Goal: Information Seeking & Learning: Learn about a topic

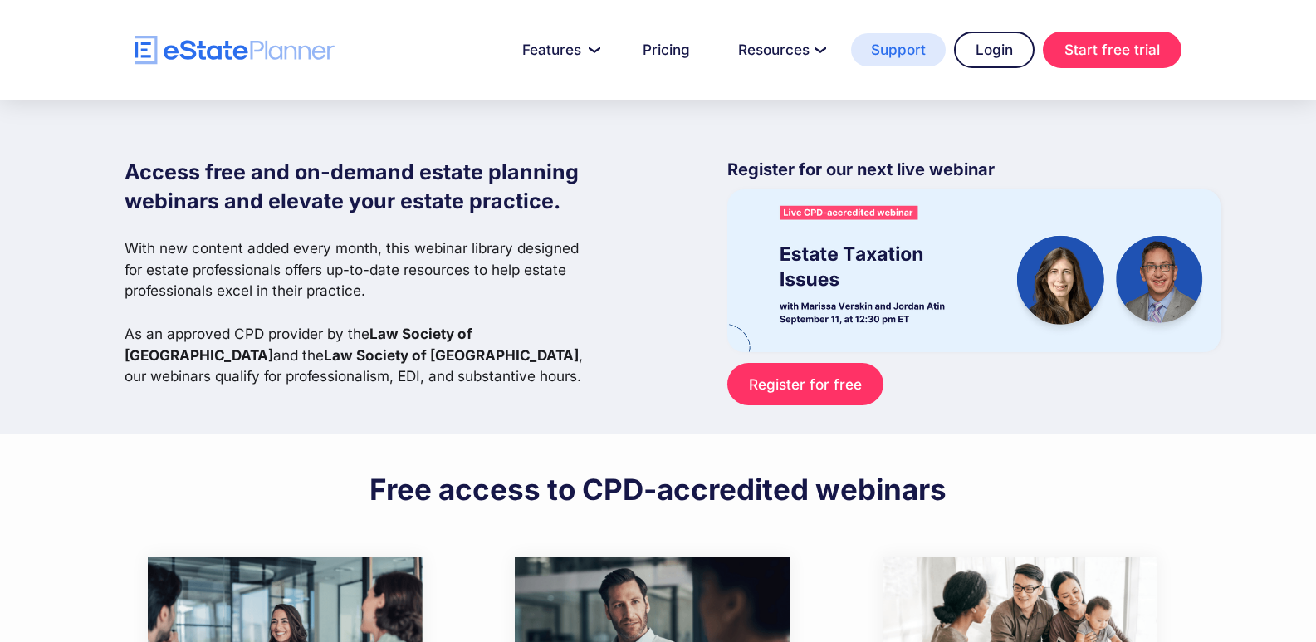
click at [912, 48] on link "Support" at bounding box center [898, 49] width 95 height 33
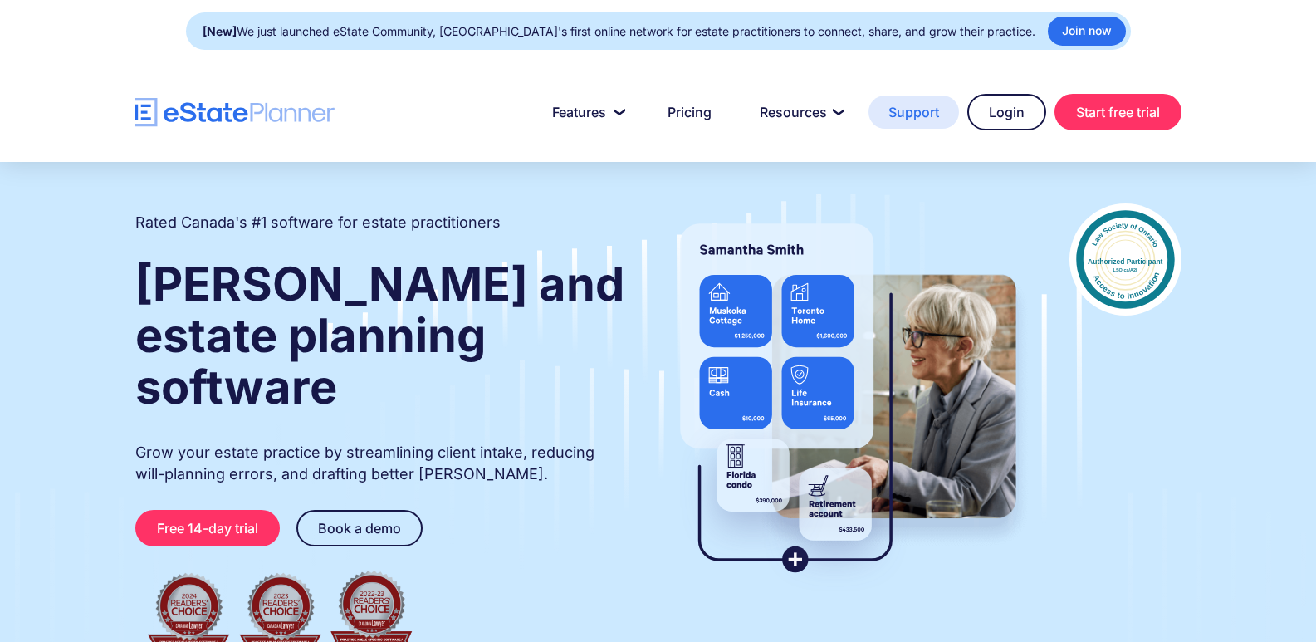
click at [912, 114] on link "Support" at bounding box center [913, 111] width 90 height 33
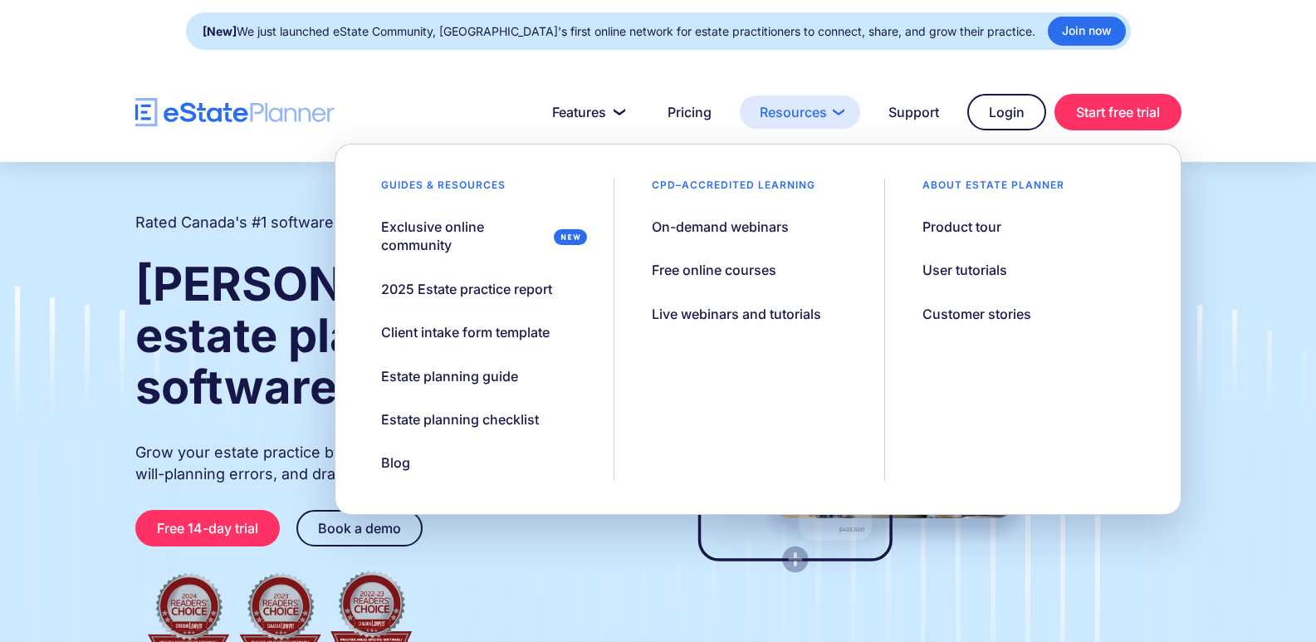
click at [810, 110] on link "Resources" at bounding box center [800, 111] width 120 height 33
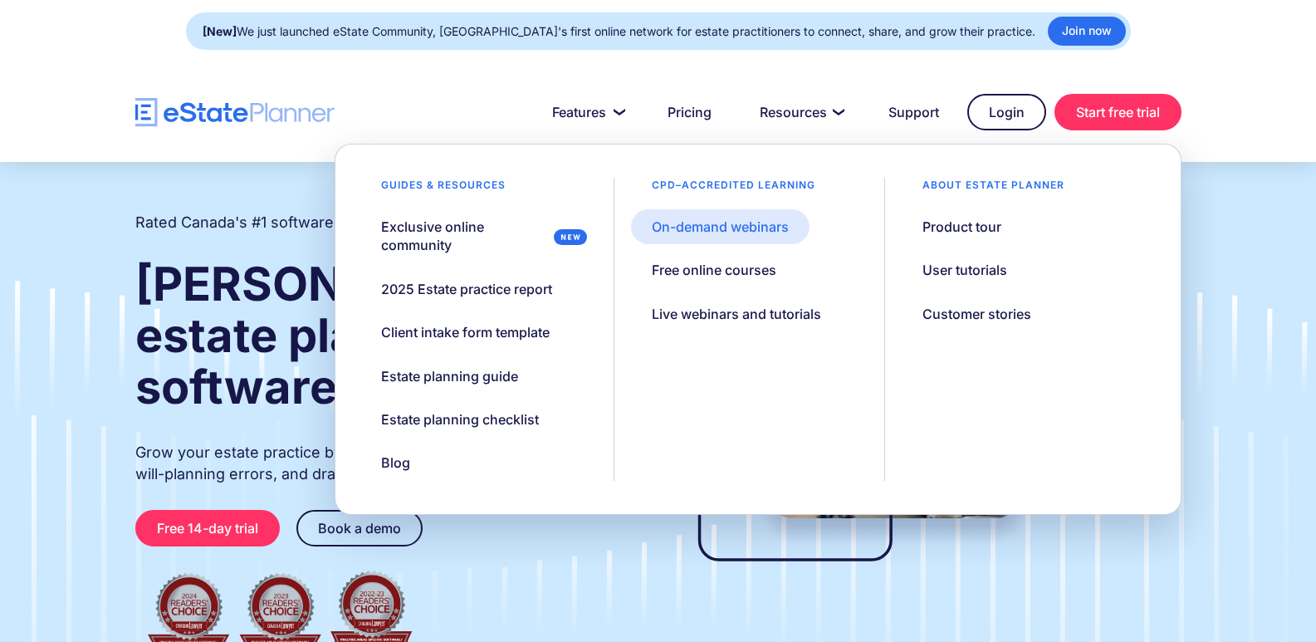
click at [773, 218] on div "On-demand webinars" at bounding box center [720, 227] width 137 height 18
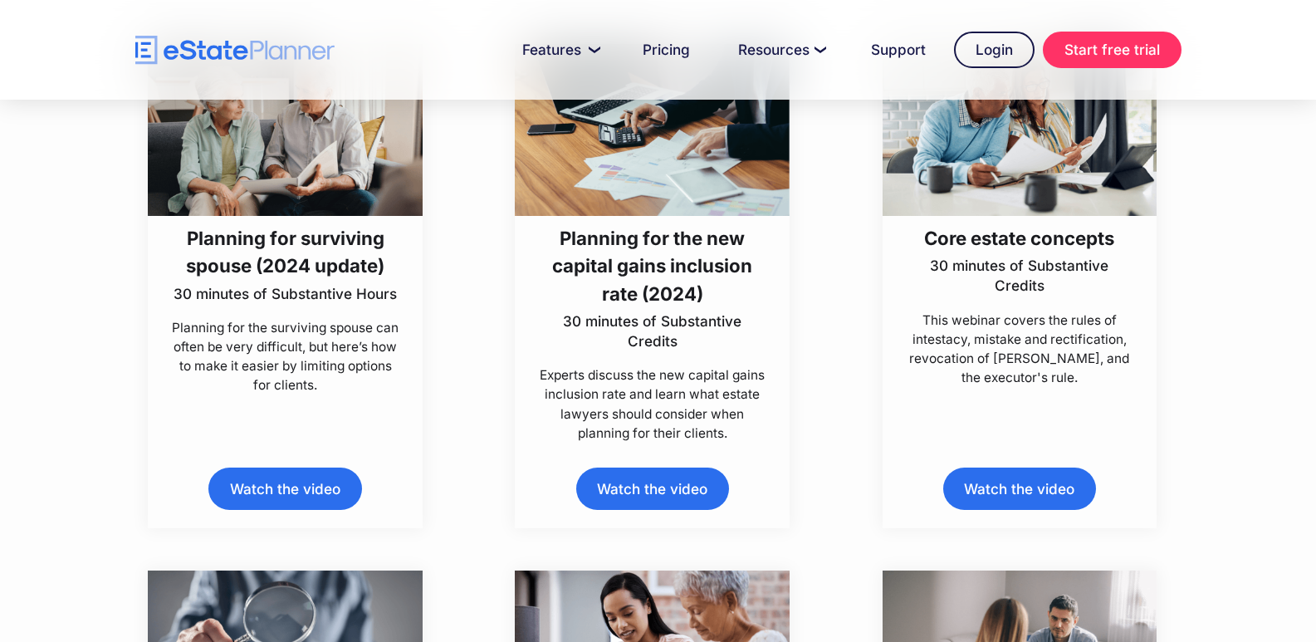
scroll to position [2657, 0]
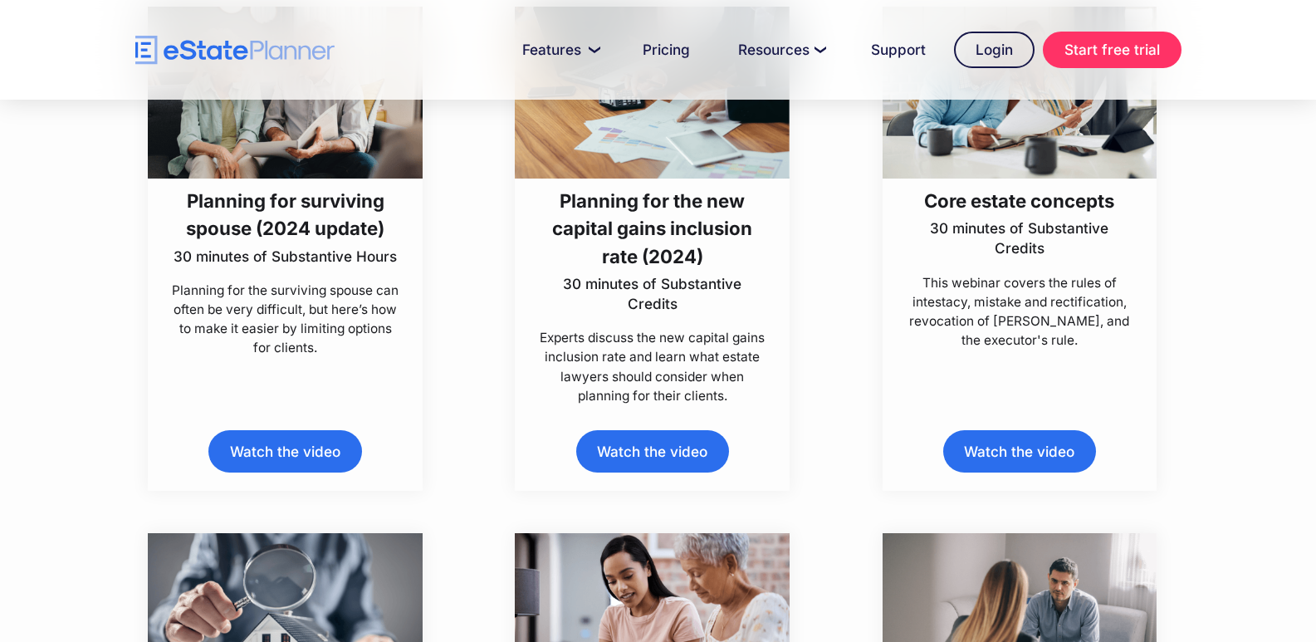
click at [277, 448] on link "Watch the video" at bounding box center [284, 451] width 153 height 42
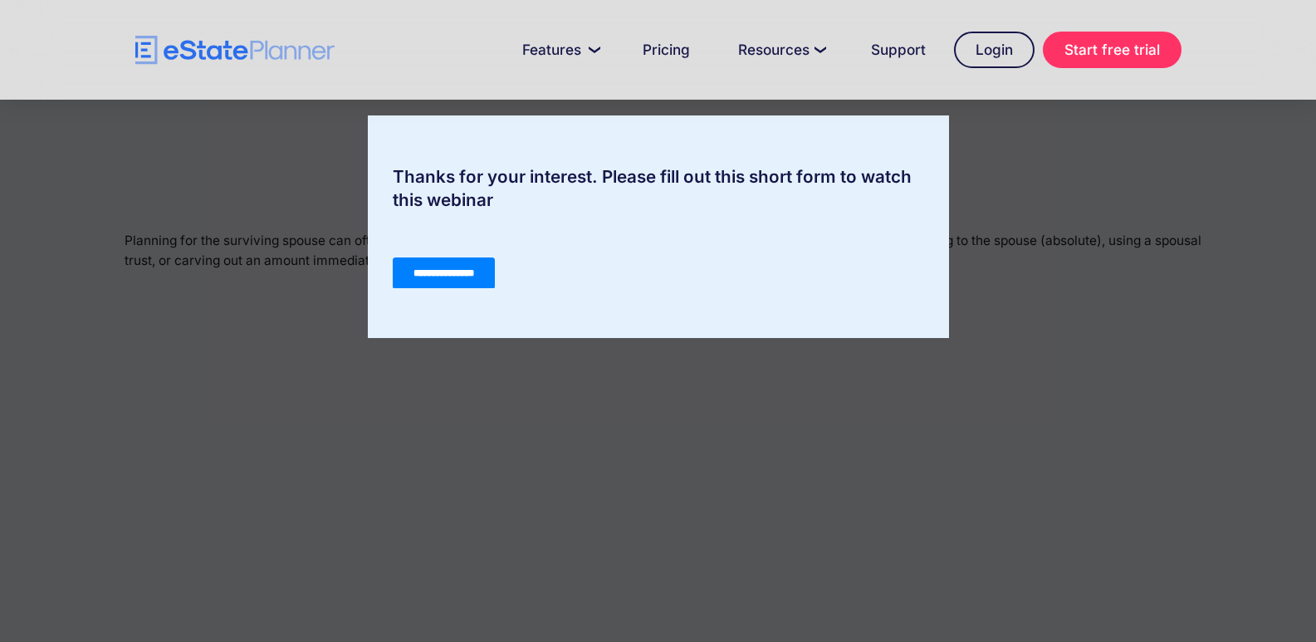
click at [424, 266] on input "**********" at bounding box center [443, 273] width 102 height 32
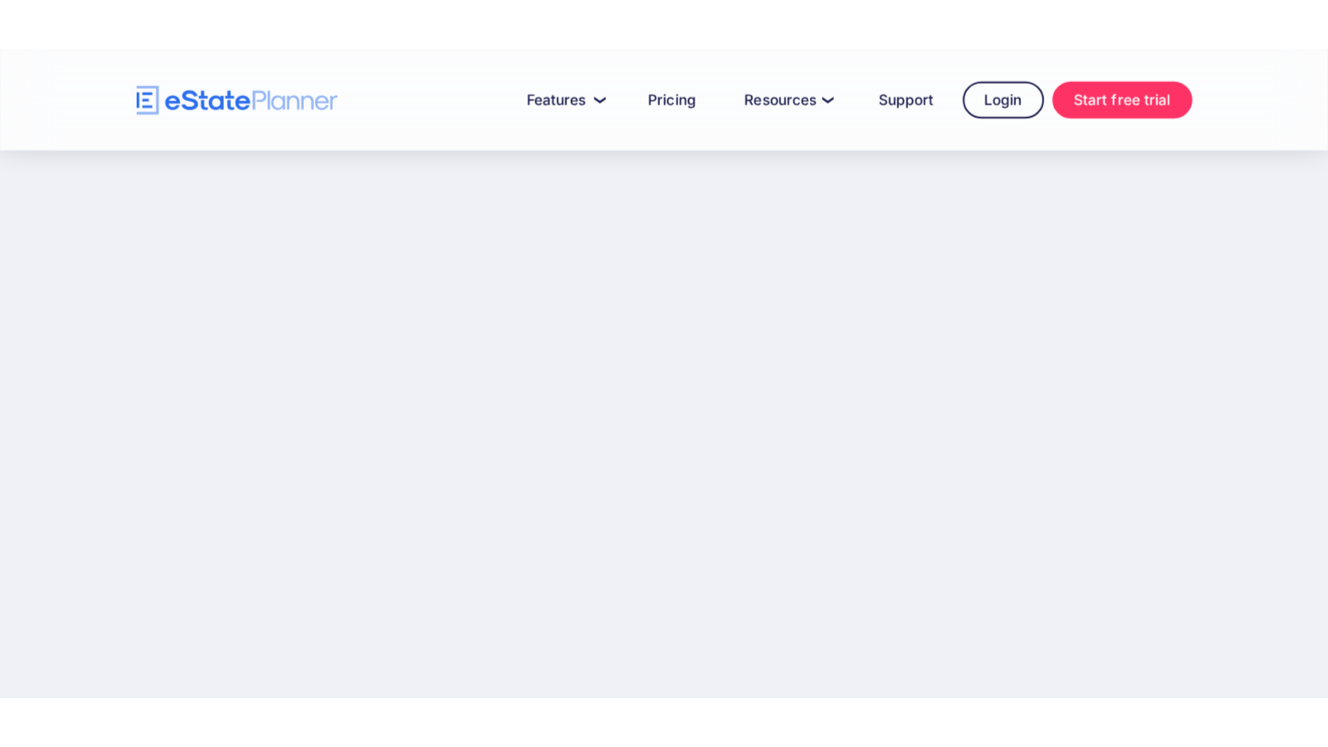
scroll to position [332, 0]
